Goal: Task Accomplishment & Management: Use online tool/utility

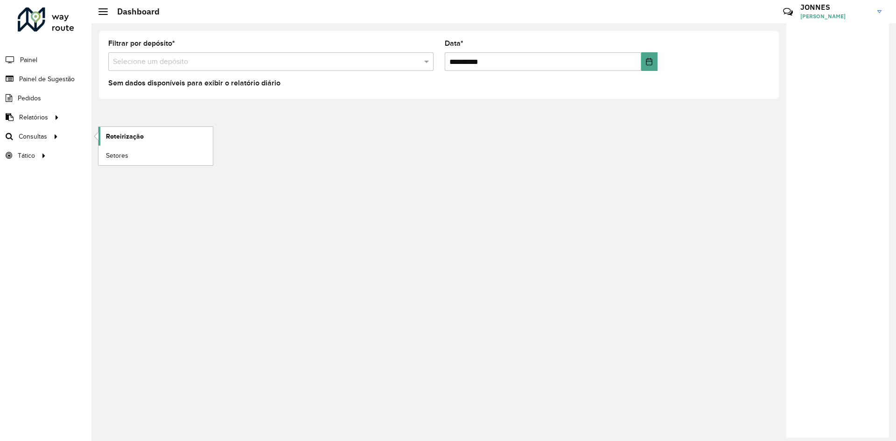
click at [134, 135] on span "Roteirização" at bounding box center [125, 137] width 38 height 10
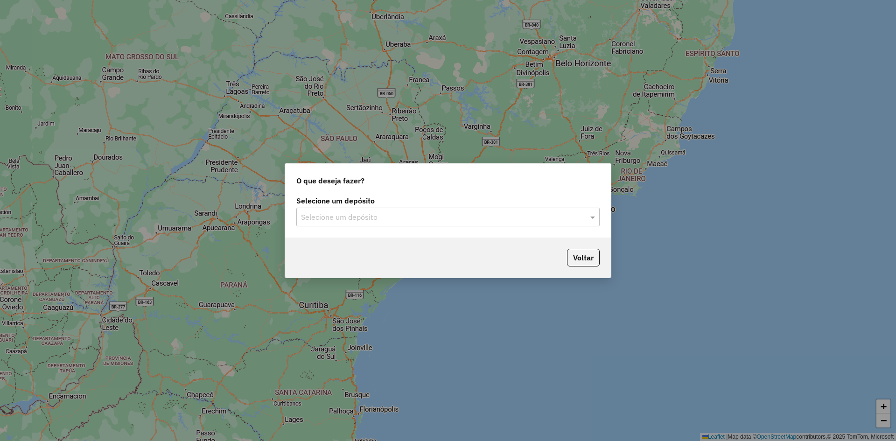
click at [426, 219] on input "text" at bounding box center [438, 217] width 275 height 11
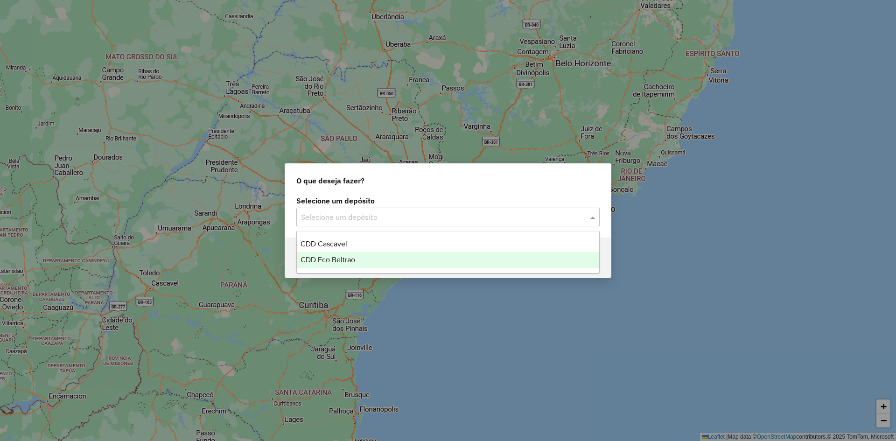
click at [346, 262] on span "CDD Fco Beltrao" at bounding box center [328, 260] width 55 height 8
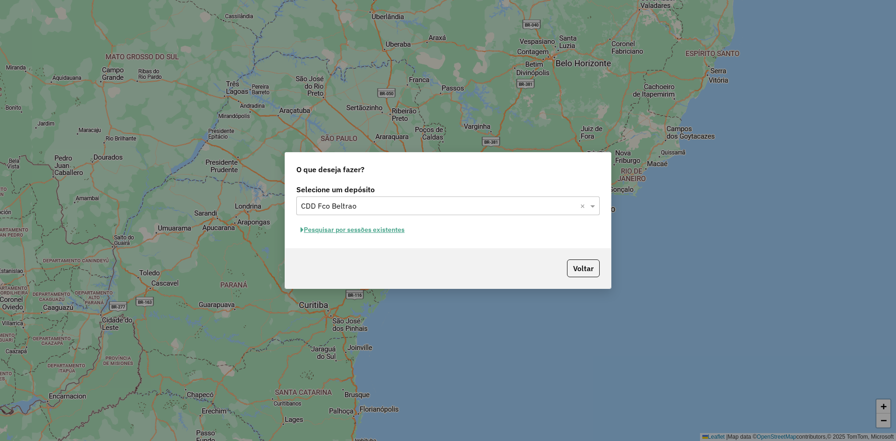
click at [381, 234] on button "Pesquisar por sessões existentes" at bounding box center [352, 230] width 112 height 14
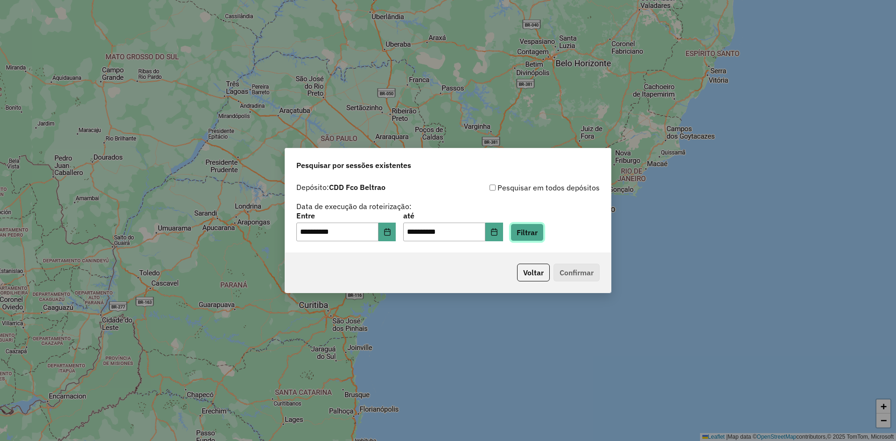
click at [544, 232] on button "Filtrar" at bounding box center [527, 233] width 33 height 18
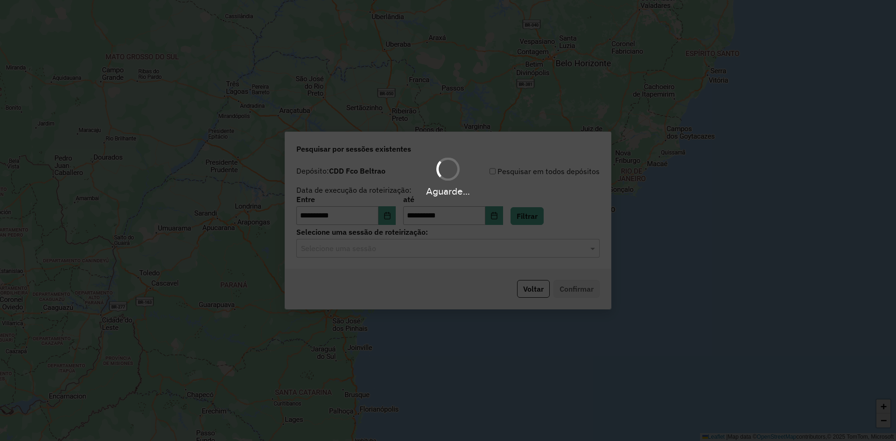
click at [393, 256] on div "Aguarde..." at bounding box center [448, 220] width 896 height 441
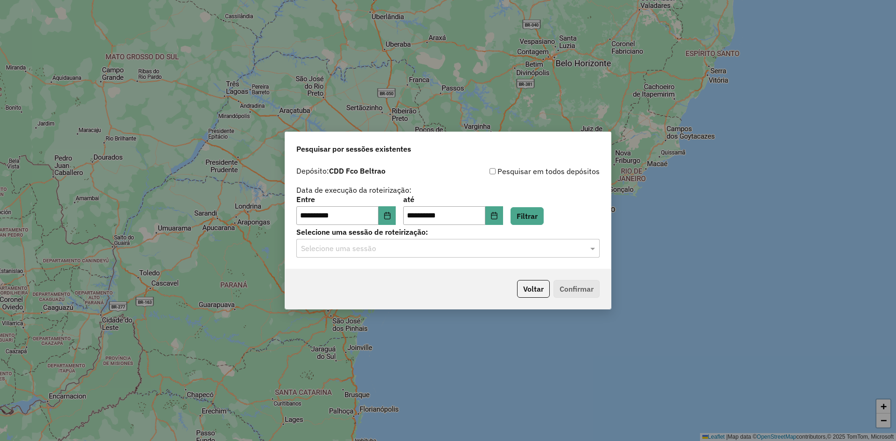
click at [389, 252] on input "text" at bounding box center [438, 248] width 275 height 11
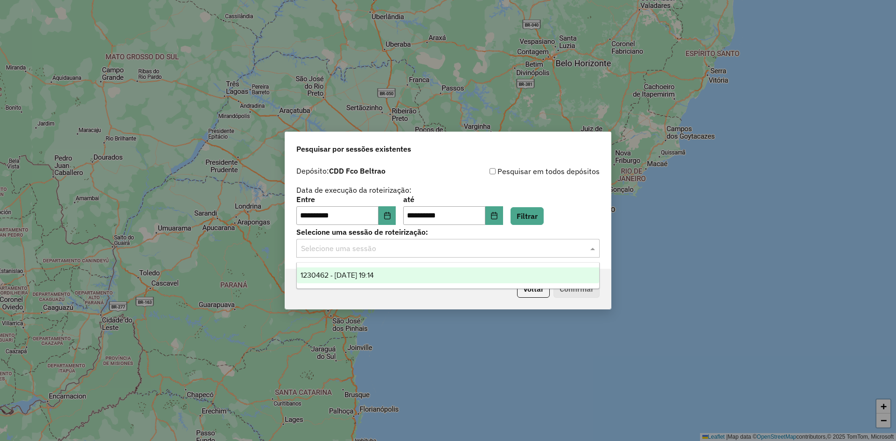
click at [365, 273] on span "1230462 - 16/08/2025 19:14" at bounding box center [337, 275] width 73 height 8
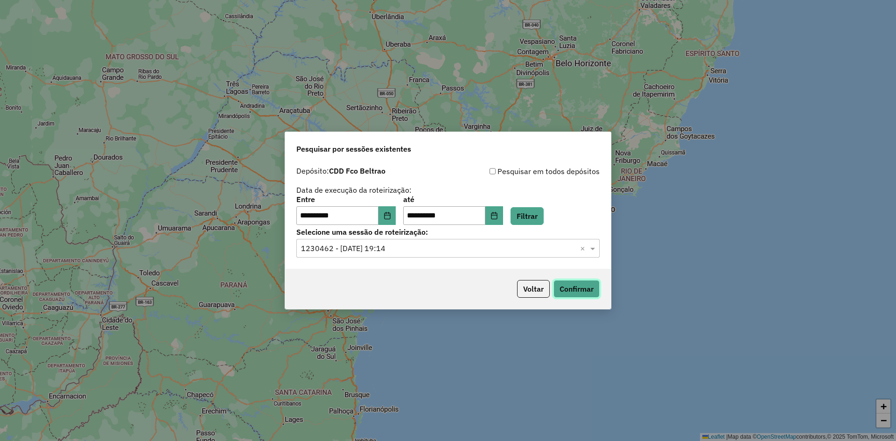
click at [595, 287] on button "Confirmar" at bounding box center [577, 289] width 46 height 18
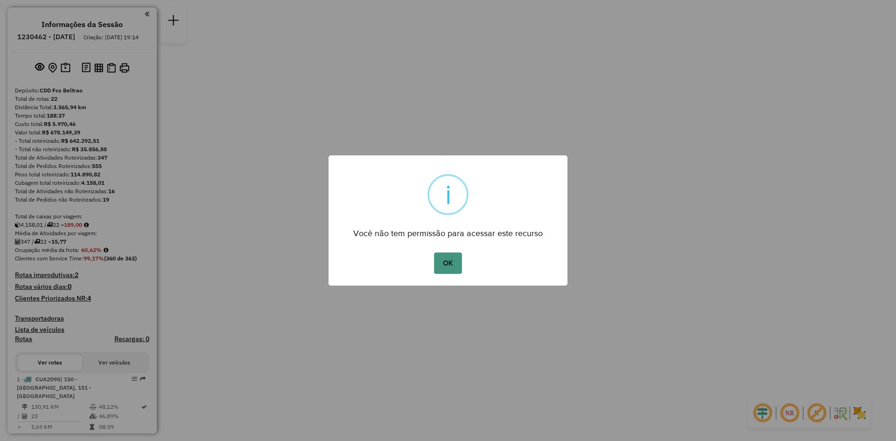
click at [447, 259] on button "OK" at bounding box center [448, 263] width 28 height 21
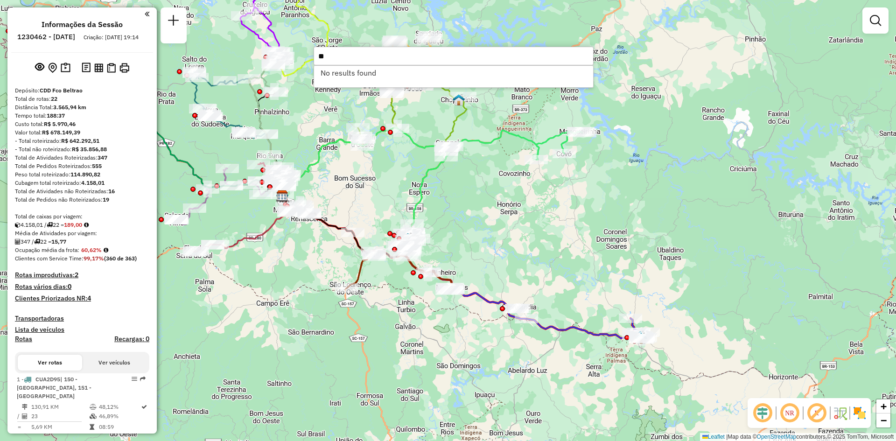
type input "*"
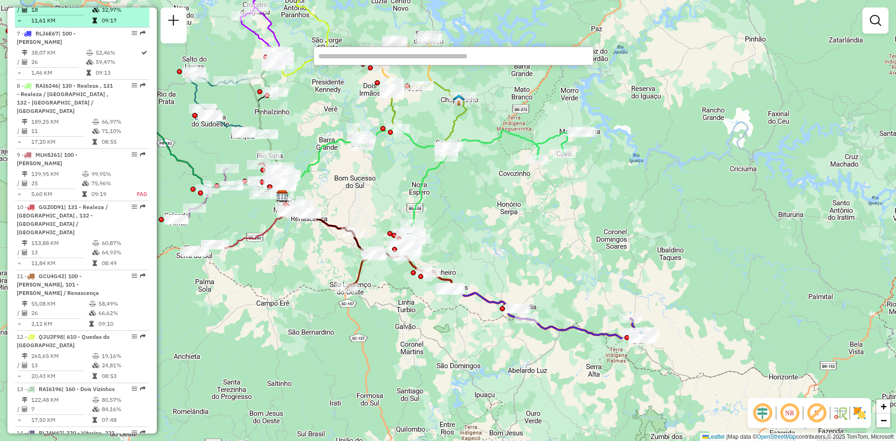
scroll to position [685, 0]
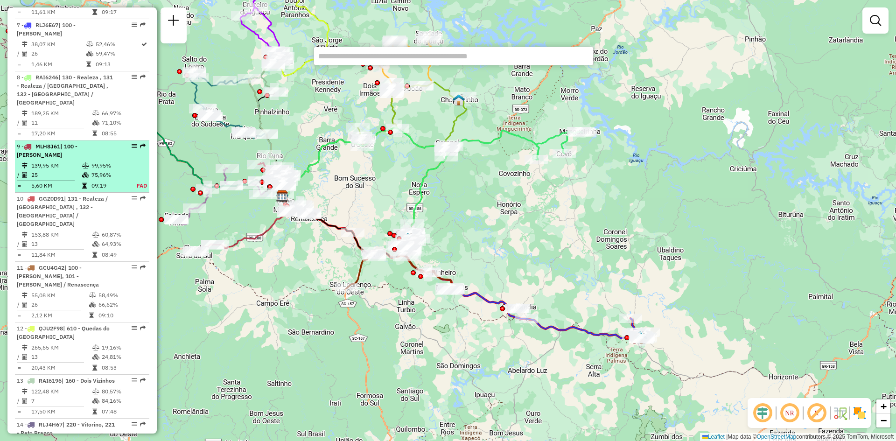
click at [82, 170] on td at bounding box center [86, 174] width 9 height 9
select select "**********"
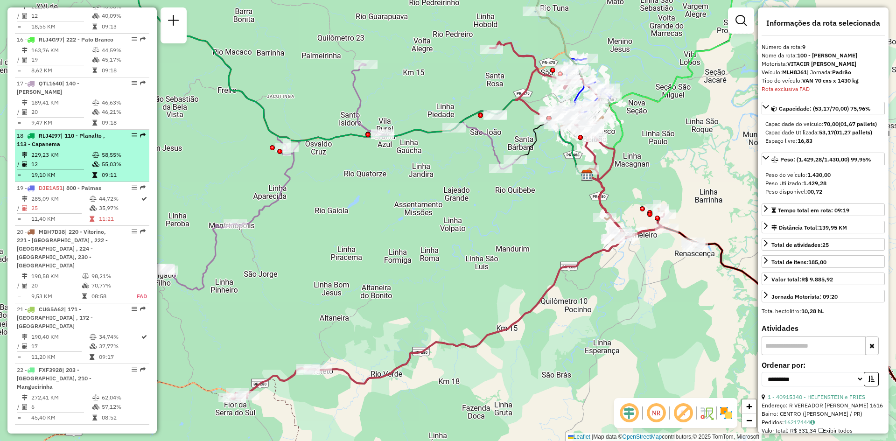
scroll to position [1236, 0]
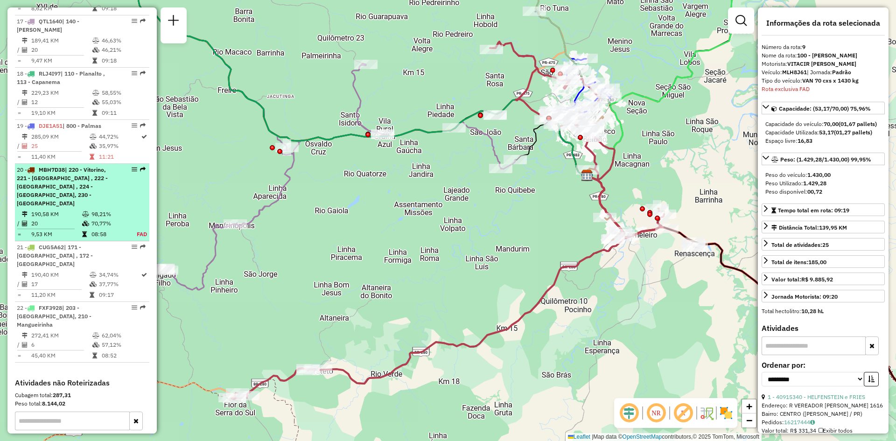
click at [86, 190] on div "20 - MBH7D38 | 220 - Vitorino, 221 - Pato Branco , 222 - Pato Branco , 224 - Sã…" at bounding box center [66, 187] width 99 height 42
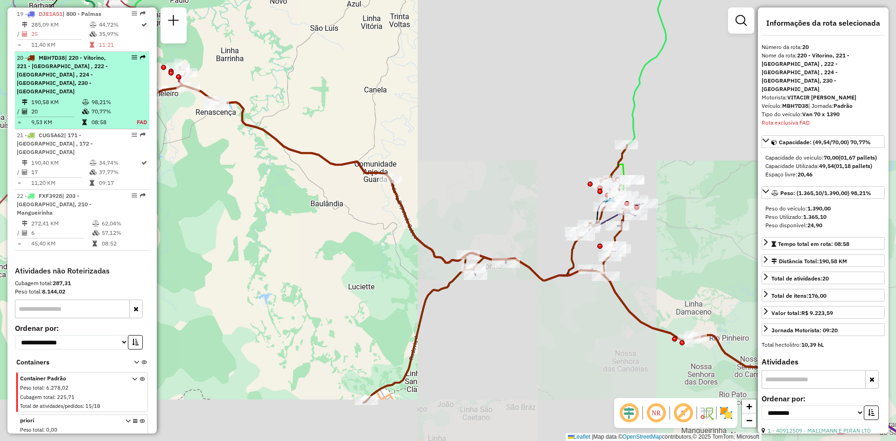
scroll to position [1378, 0]
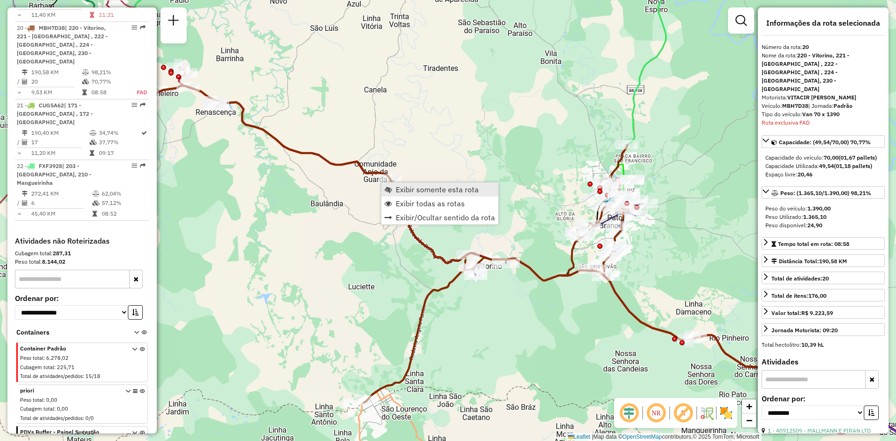
click at [436, 188] on span "Exibir somente esta rota" at bounding box center [437, 189] width 83 height 7
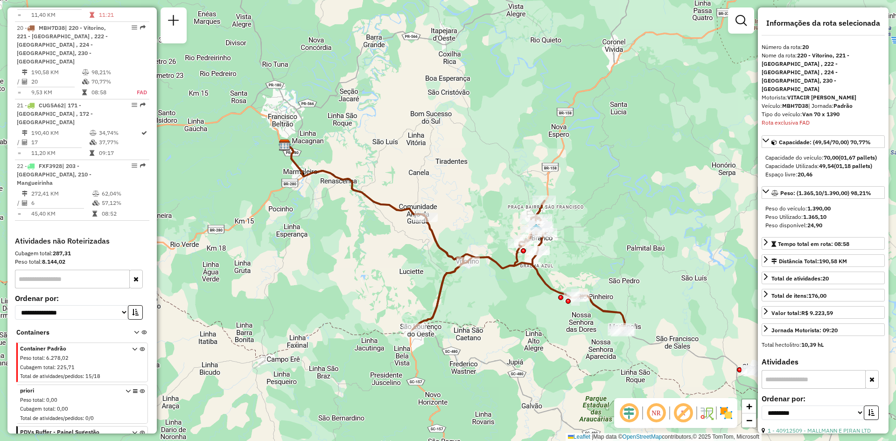
drag, startPoint x: 545, startPoint y: 331, endPoint x: 515, endPoint y: 316, distance: 33.6
click at [515, 316] on div "Janela de atendimento Grade de atendimento Capacidade Transportadoras Veículos …" at bounding box center [448, 220] width 896 height 441
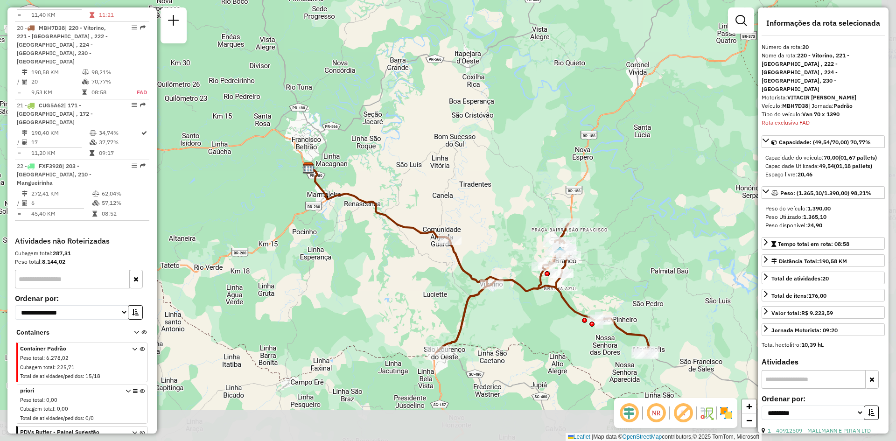
drag, startPoint x: 589, startPoint y: 344, endPoint x: 496, endPoint y: 301, distance: 102.5
click at [496, 301] on div "Janela de atendimento Grade de atendimento Capacidade Transportadoras Veículos …" at bounding box center [448, 220] width 896 height 441
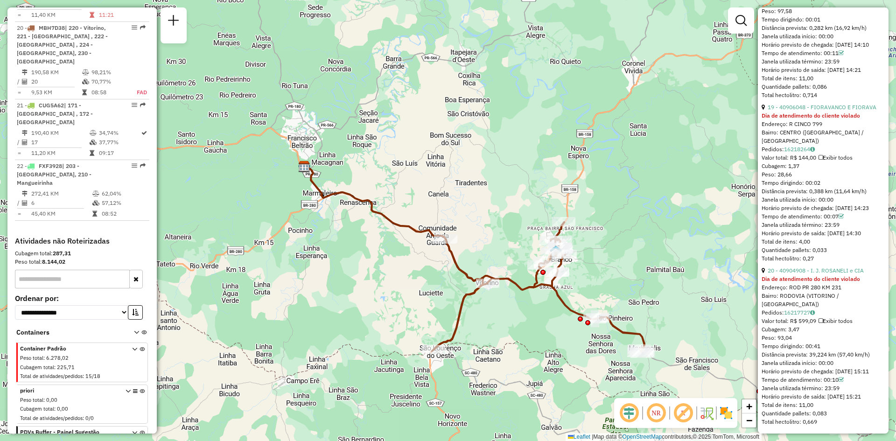
scroll to position [3192, 0]
click at [487, 244] on div "Janela de atendimento Grade de atendimento Capacidade Transportadoras Veículos …" at bounding box center [448, 220] width 896 height 441
